Goal: Register for event/course

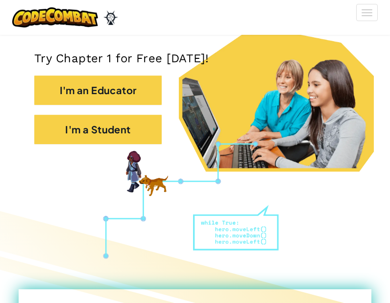
scroll to position [264, 0]
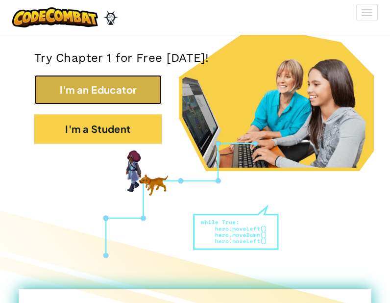
click at [133, 83] on button "I'm an Educator" at bounding box center [97, 89] width 127 height 29
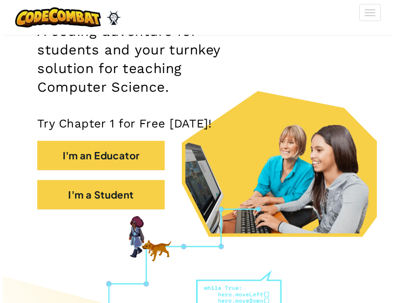
scroll to position [224, 0]
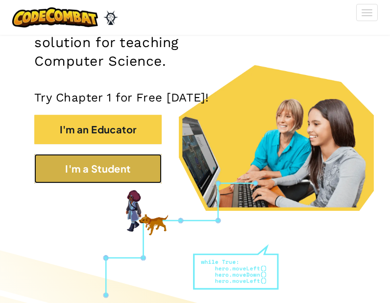
click at [65, 172] on div "Computer Science that Captivates A coding adventure for students and your turnk…" at bounding box center [194, 27] width 321 height 332
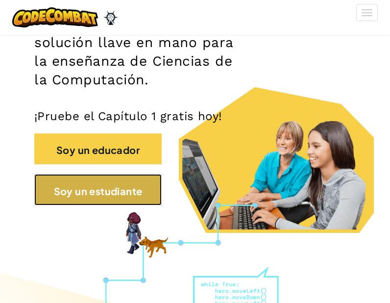
click at [69, 184] on font "Soy un estudiante" at bounding box center [98, 190] width 89 height 12
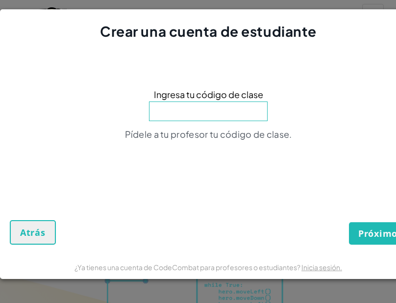
click at [219, 101] on input at bounding box center [208, 111] width 119 height 20
